Goal: Information Seeking & Learning: Learn about a topic

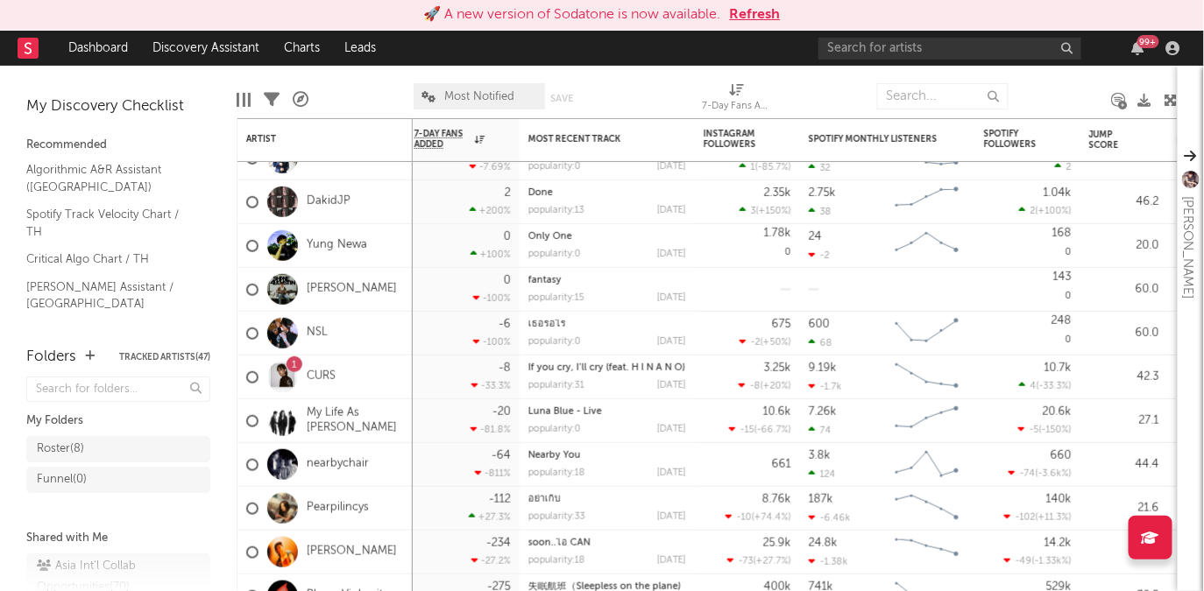
click at [755, 18] on button "Refresh" at bounding box center [755, 14] width 51 height 21
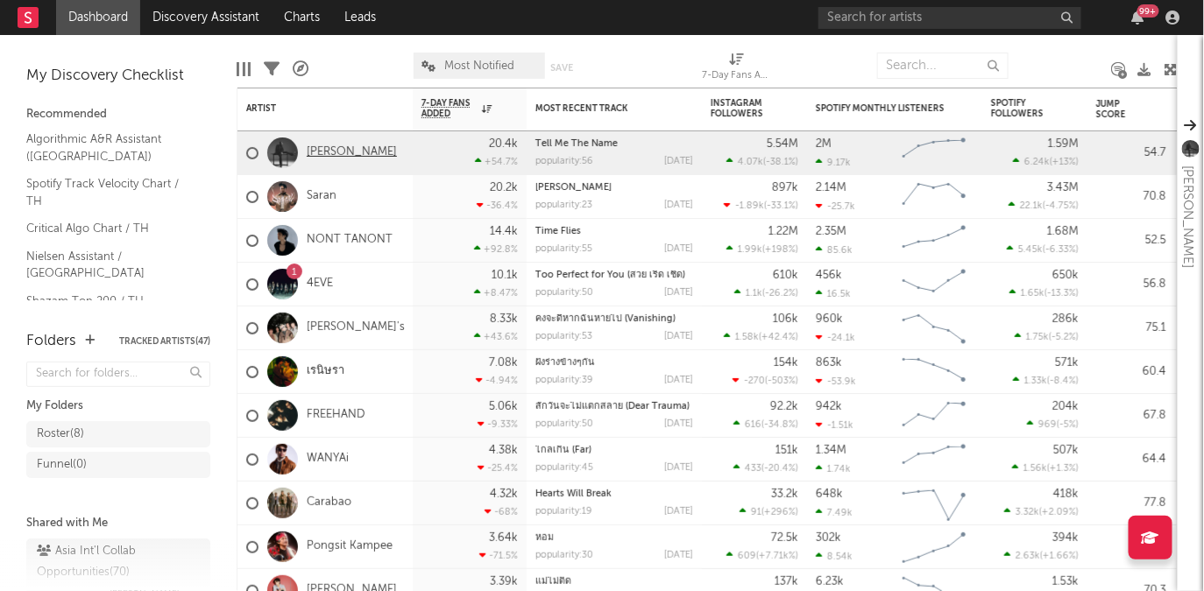
click at [339, 149] on link "[PERSON_NAME]" at bounding box center [352, 152] width 90 height 15
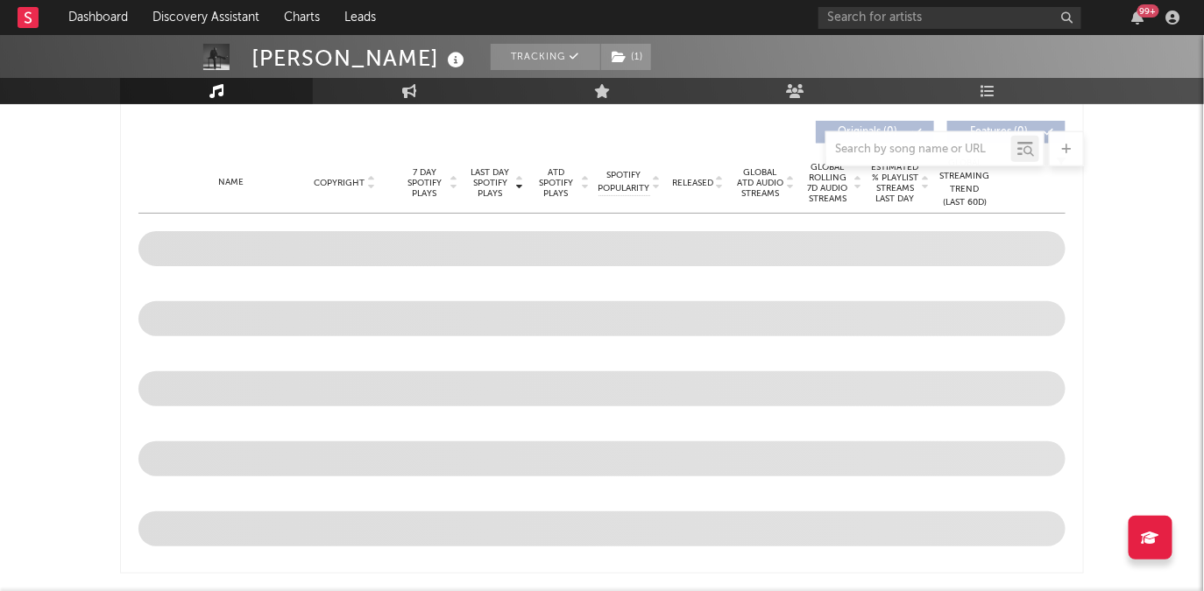
scroll to position [385, 0]
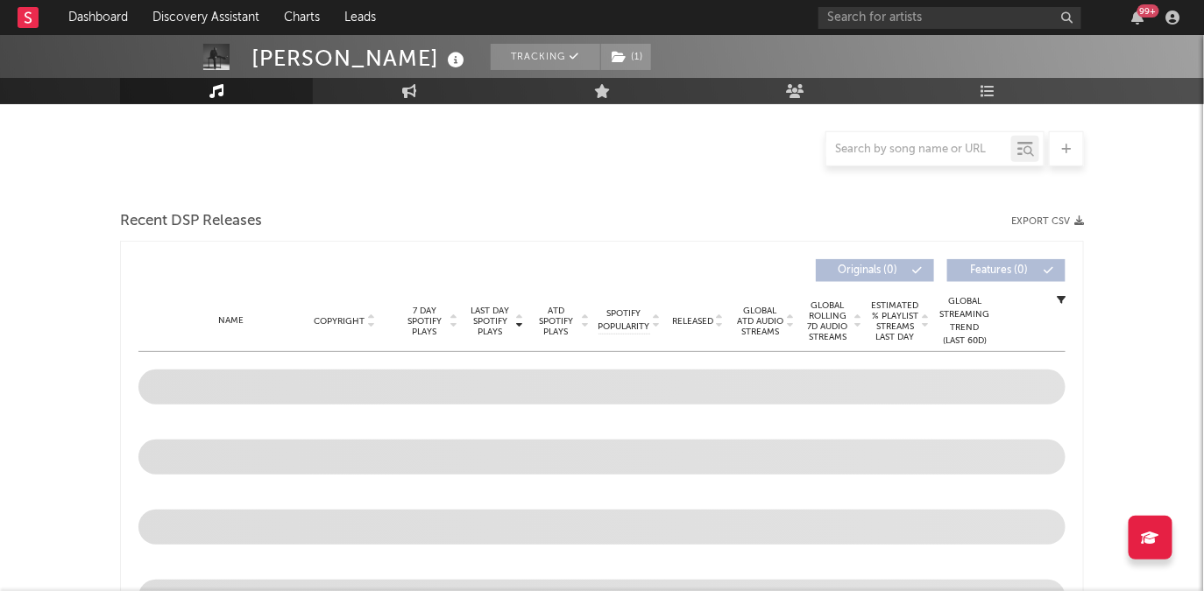
select select "6m"
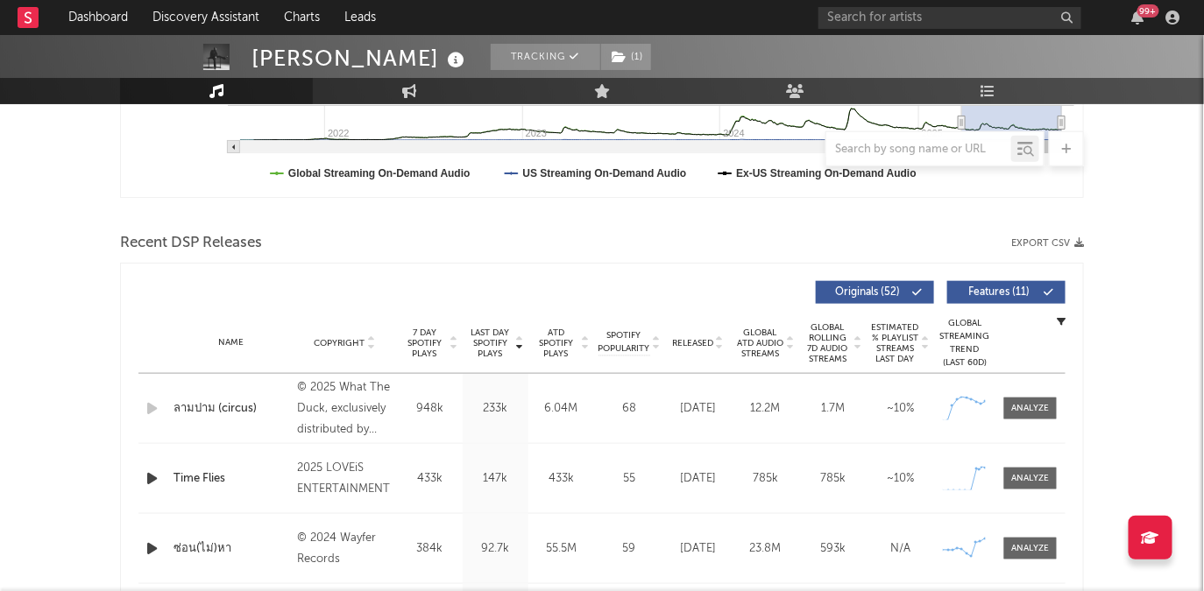
scroll to position [514, 0]
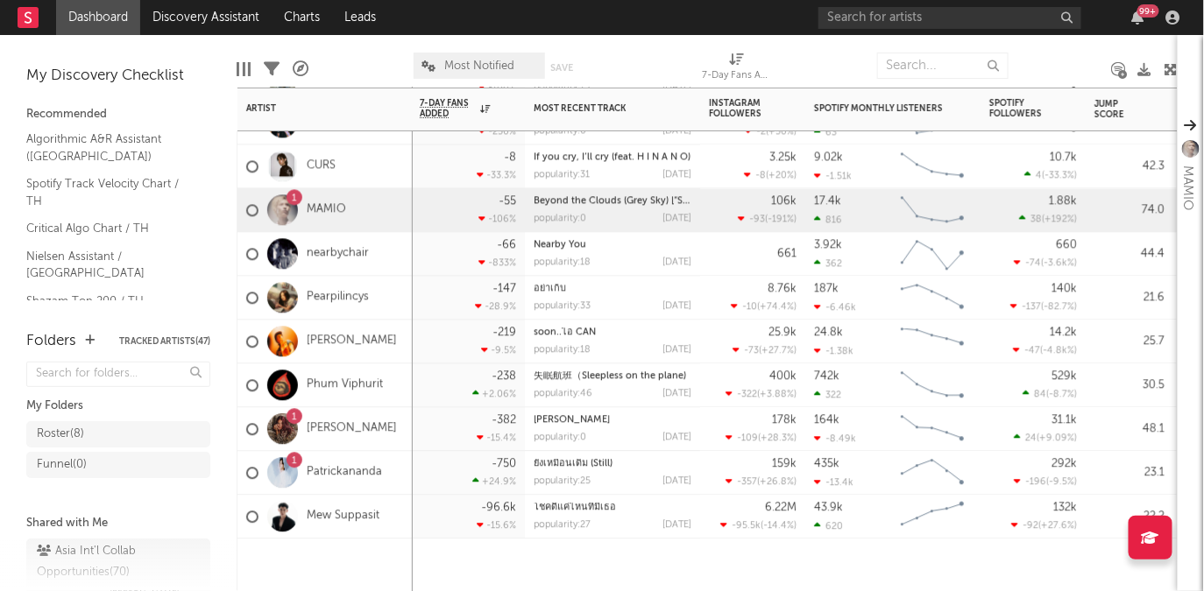
click at [296, 461] on div "1" at bounding box center [294, 461] width 5 height 0
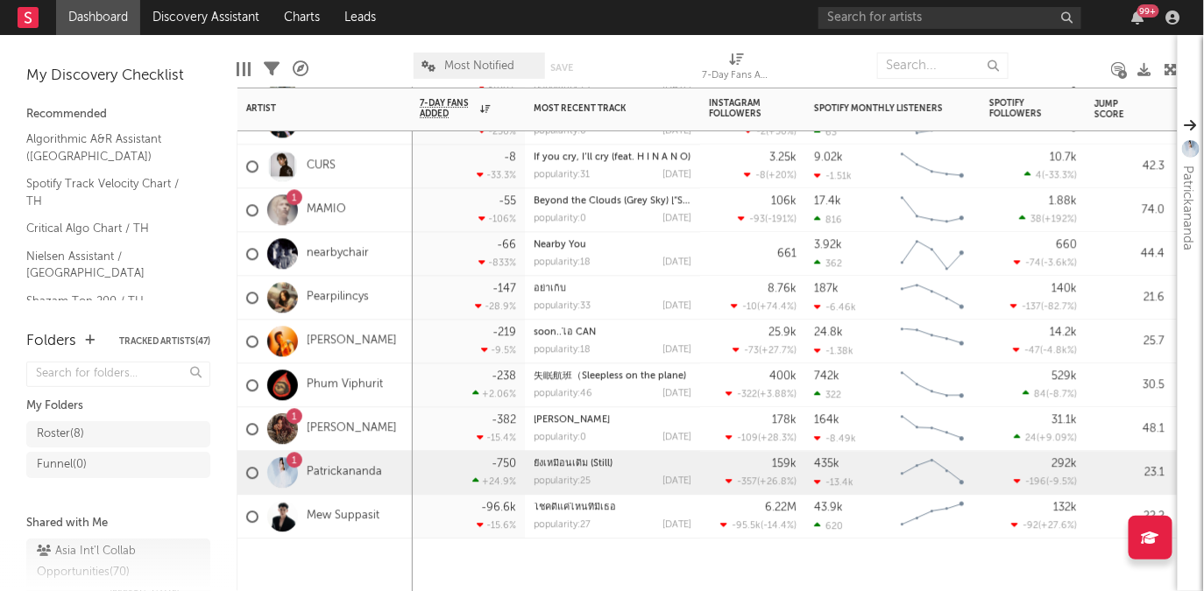
click at [295, 461] on div "1" at bounding box center [294, 461] width 5 height 0
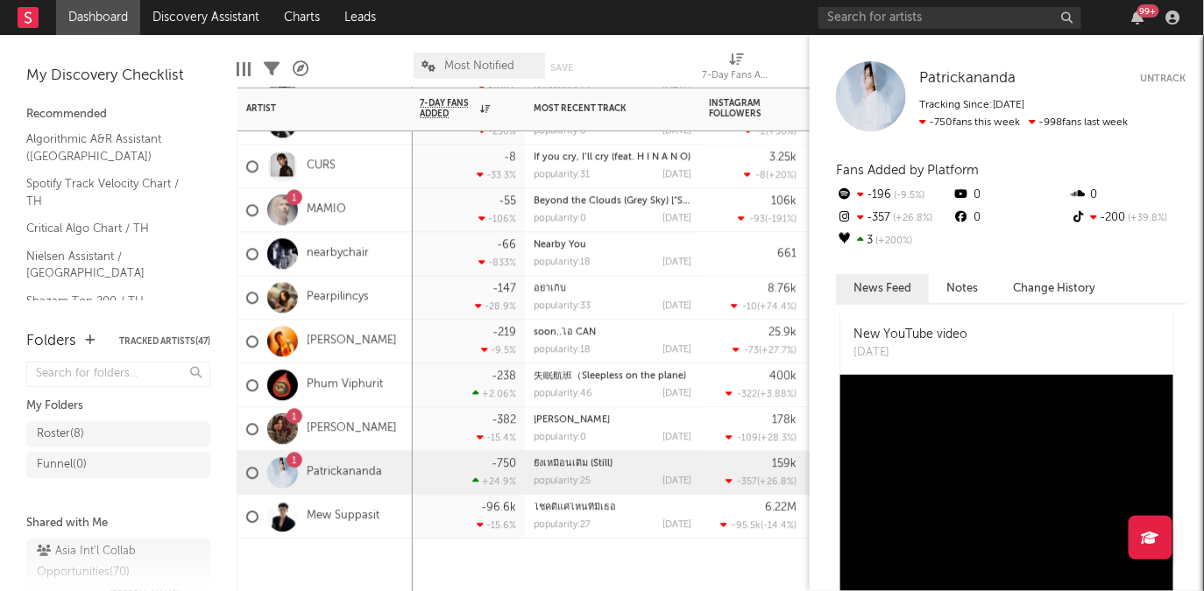
scroll to position [591, 0]
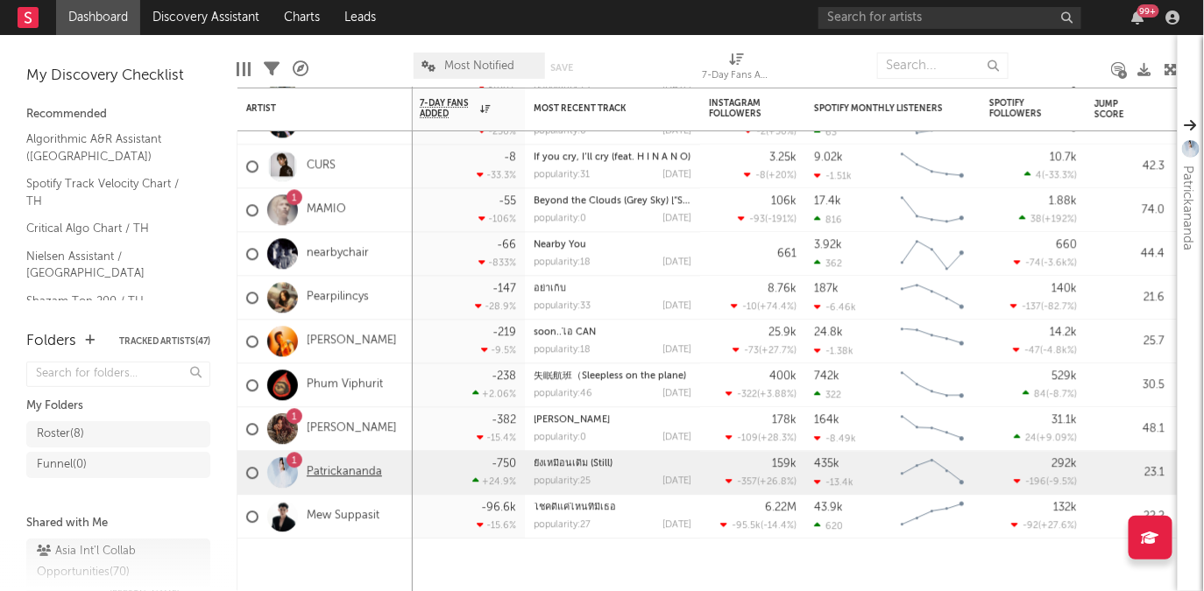
click at [349, 479] on link "Patrickananda" at bounding box center [344, 472] width 75 height 15
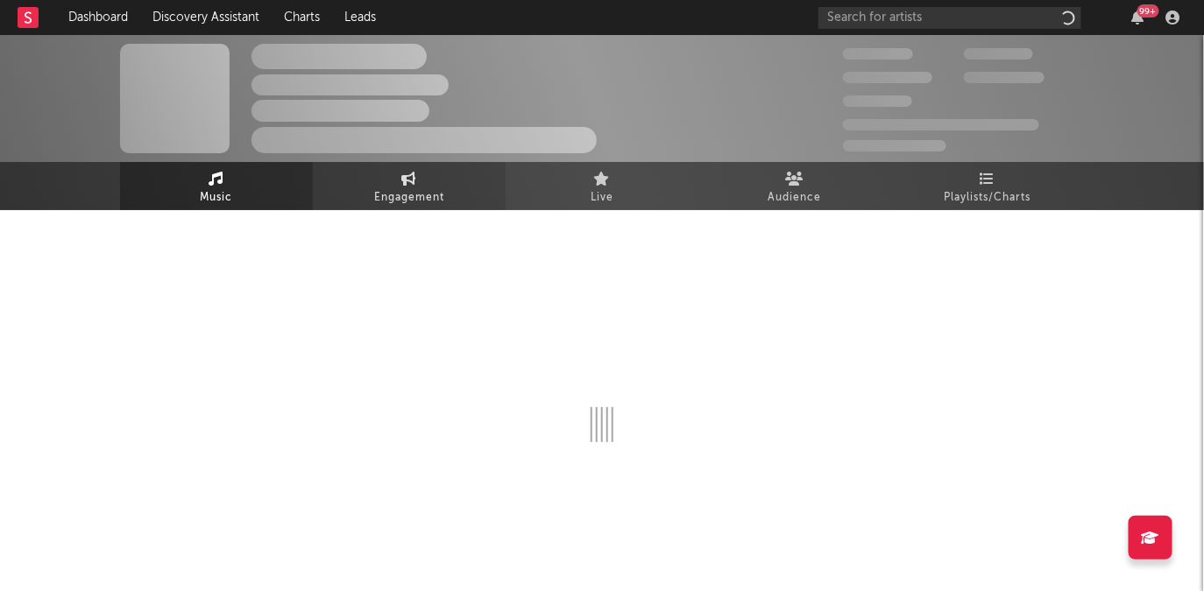
click at [424, 191] on span "Engagement" at bounding box center [409, 198] width 70 height 21
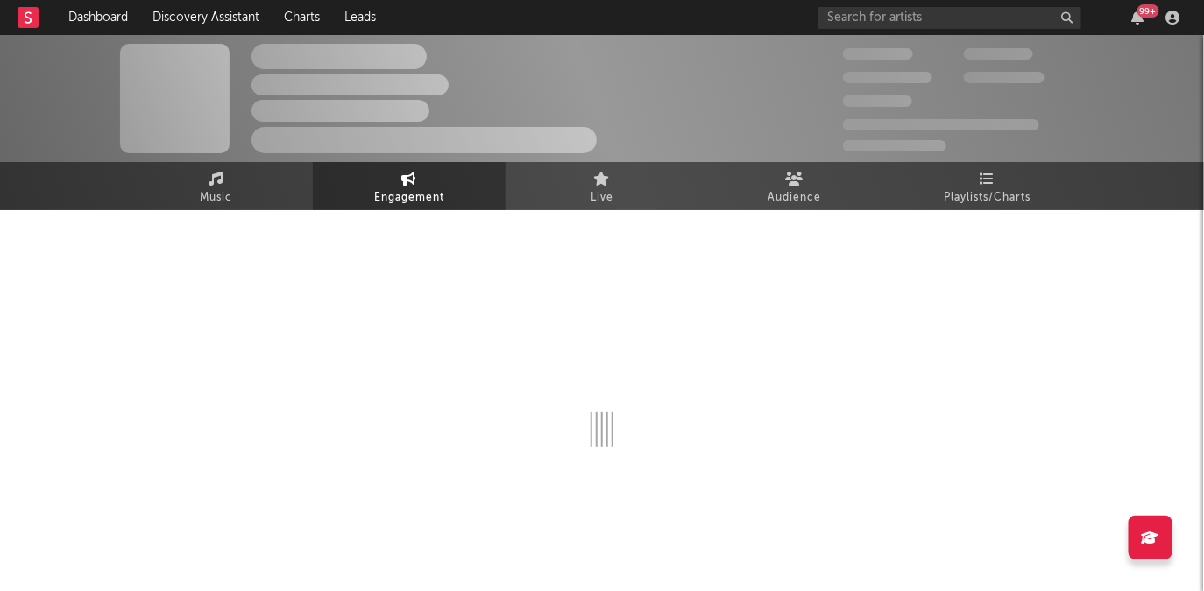
select select "1w"
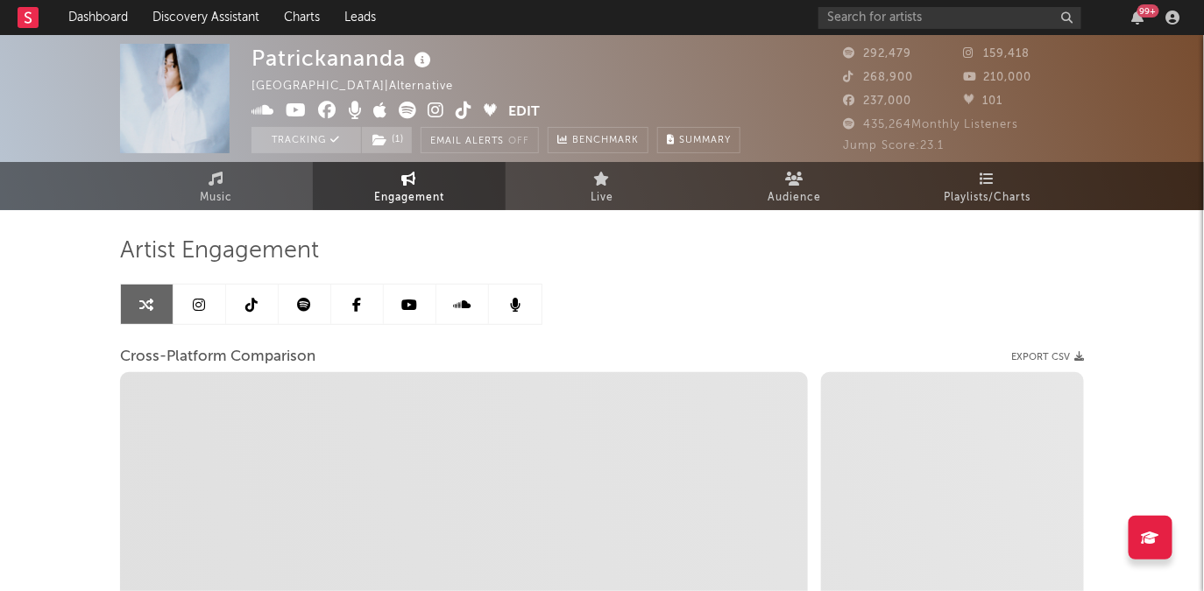
click at [420, 310] on link at bounding box center [410, 304] width 53 height 39
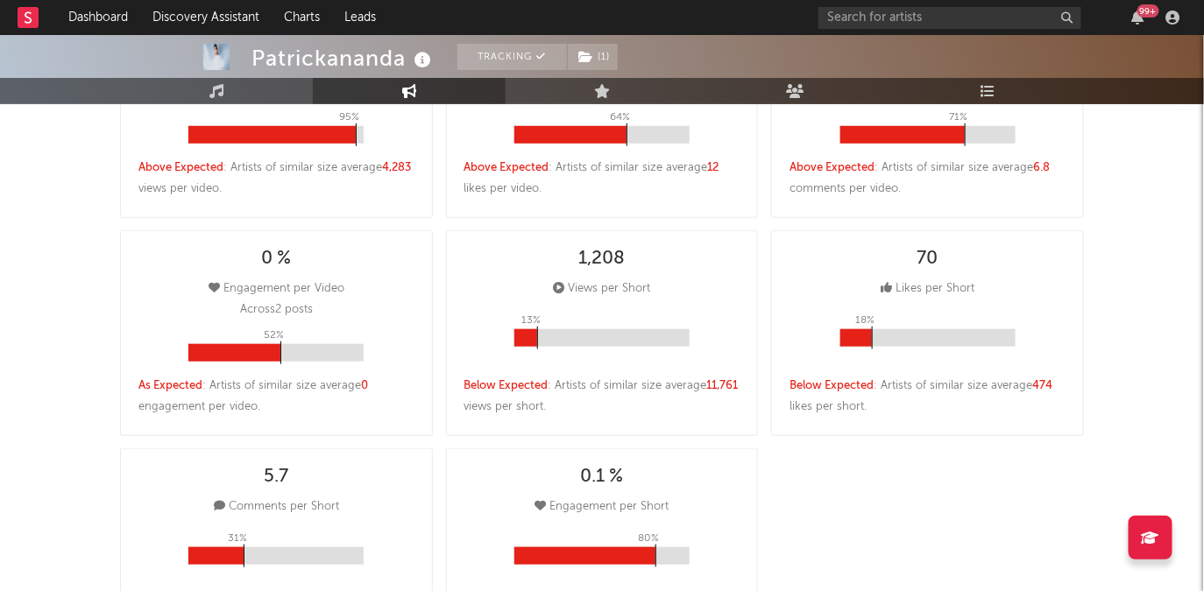
select select "6m"
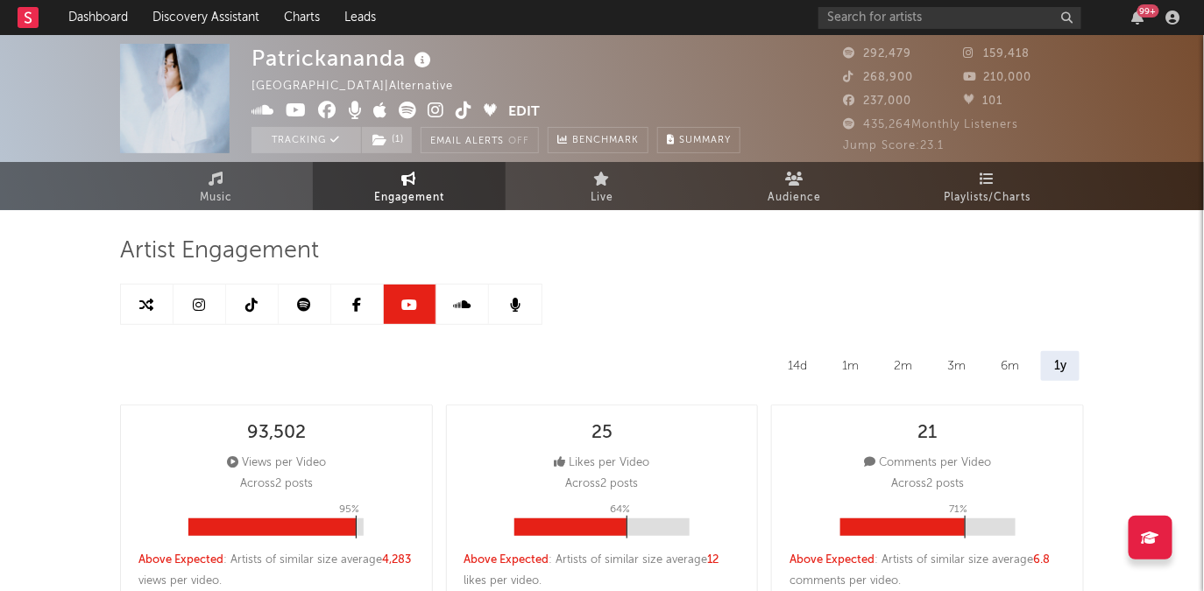
click at [200, 311] on icon at bounding box center [200, 305] width 12 height 14
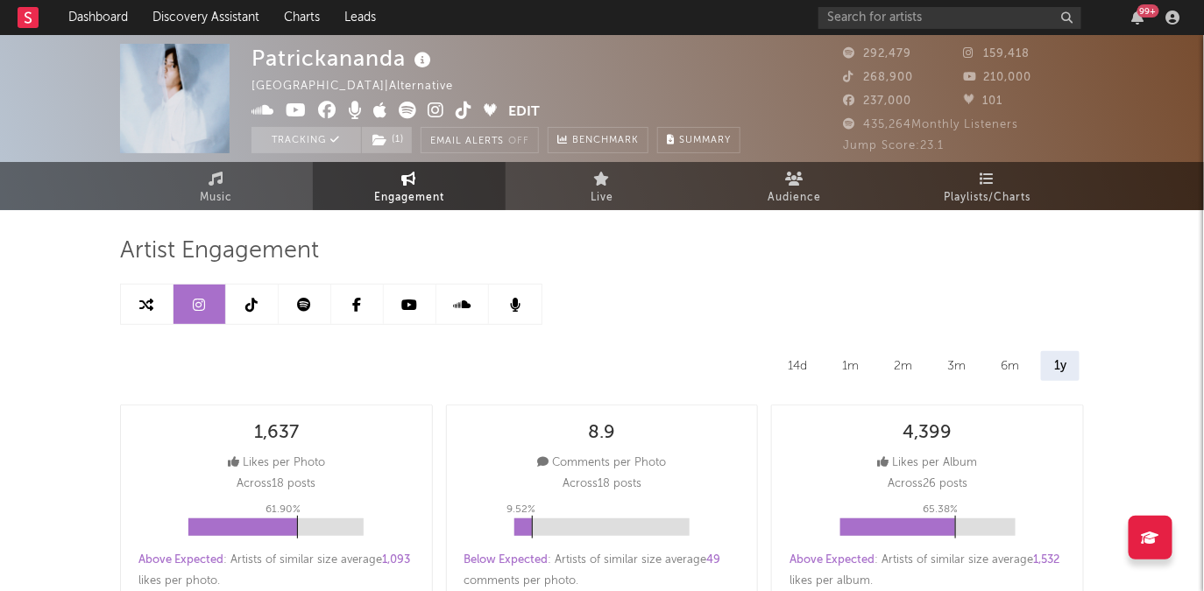
select select "6m"
click at [100, 17] on link "Dashboard" at bounding box center [98, 17] width 84 height 35
